Goal: Navigation & Orientation: Understand site structure

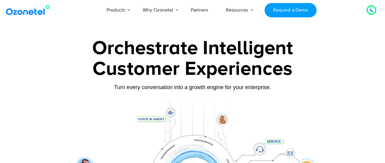
drag, startPoint x: 0, startPoint y: 0, endPoint x: 344, endPoint y: 53, distance: 347.8
click at [344, 53] on div "Orchestrate Intelligent" at bounding box center [193, 48] width 338 height 19
click at [370, 12] on icon at bounding box center [372, 11] width 4 height 4
click at [373, 11] on icon at bounding box center [371, 10] width 3 height 3
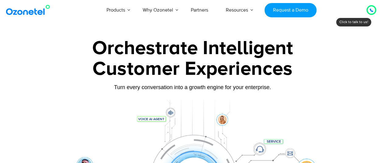
click at [373, 11] on icon at bounding box center [371, 10] width 3 height 3
click at [369, 11] on div at bounding box center [371, 9] width 7 height 7
click at [372, 11] on icon at bounding box center [371, 10] width 3 height 3
click at [372, 7] on div at bounding box center [372, 9] width 4 height 7
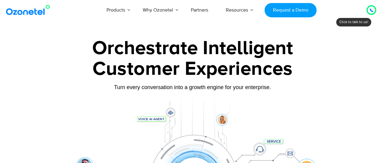
click at [369, 10] on div at bounding box center [371, 9] width 7 height 7
click at [370, 9] on icon at bounding box center [372, 11] width 4 height 4
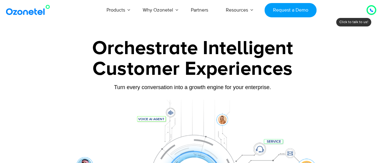
click at [370, 9] on icon at bounding box center [372, 11] width 4 height 4
